Goal: Information Seeking & Learning: Learn about a topic

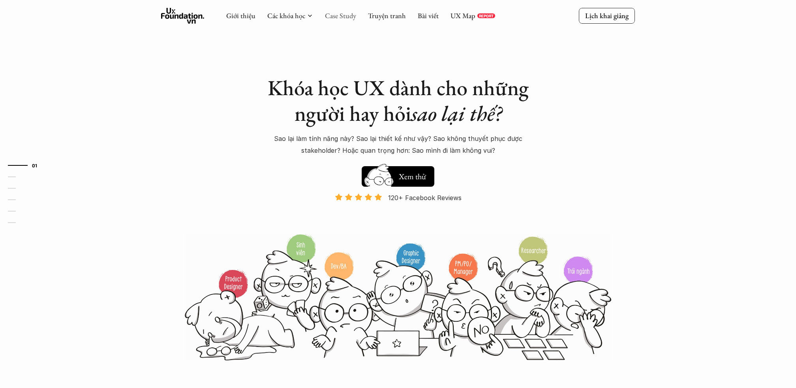
click at [342, 12] on link "Case Study" at bounding box center [340, 15] width 31 height 9
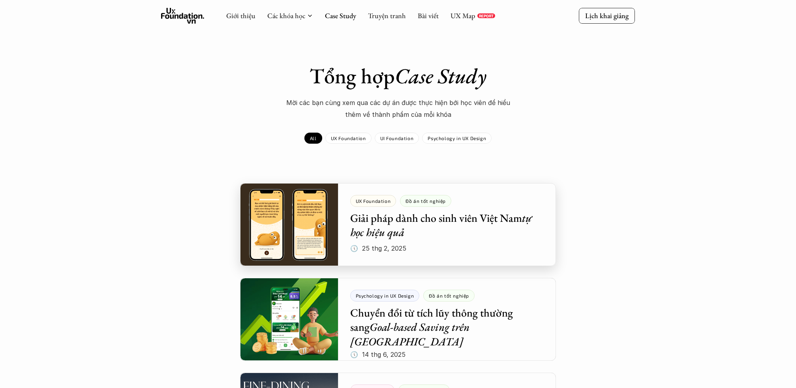
click at [288, 213] on div at bounding box center [398, 224] width 316 height 83
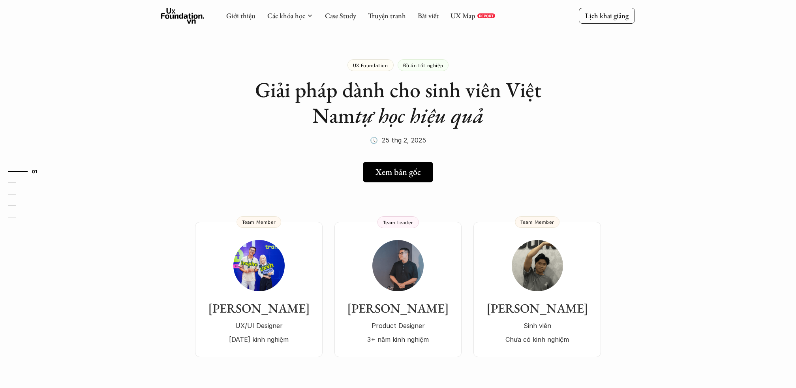
click at [397, 174] on h5 "Xem bản gốc" at bounding box center [395, 172] width 45 height 10
